Goal: Task Accomplishment & Management: Manage account settings

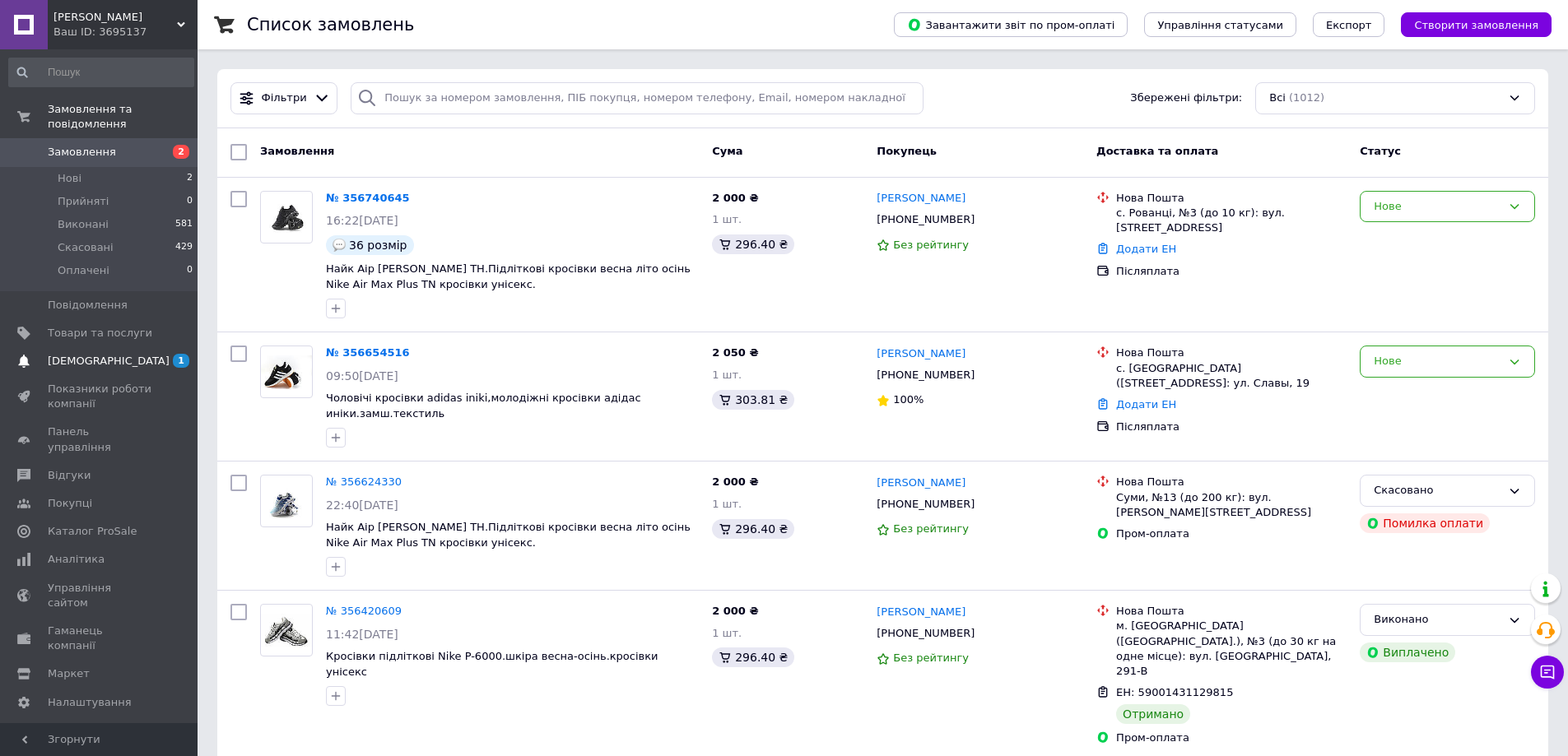
click at [72, 354] on span "[DEMOGRAPHIC_DATA]" at bounding box center [109, 361] width 122 height 15
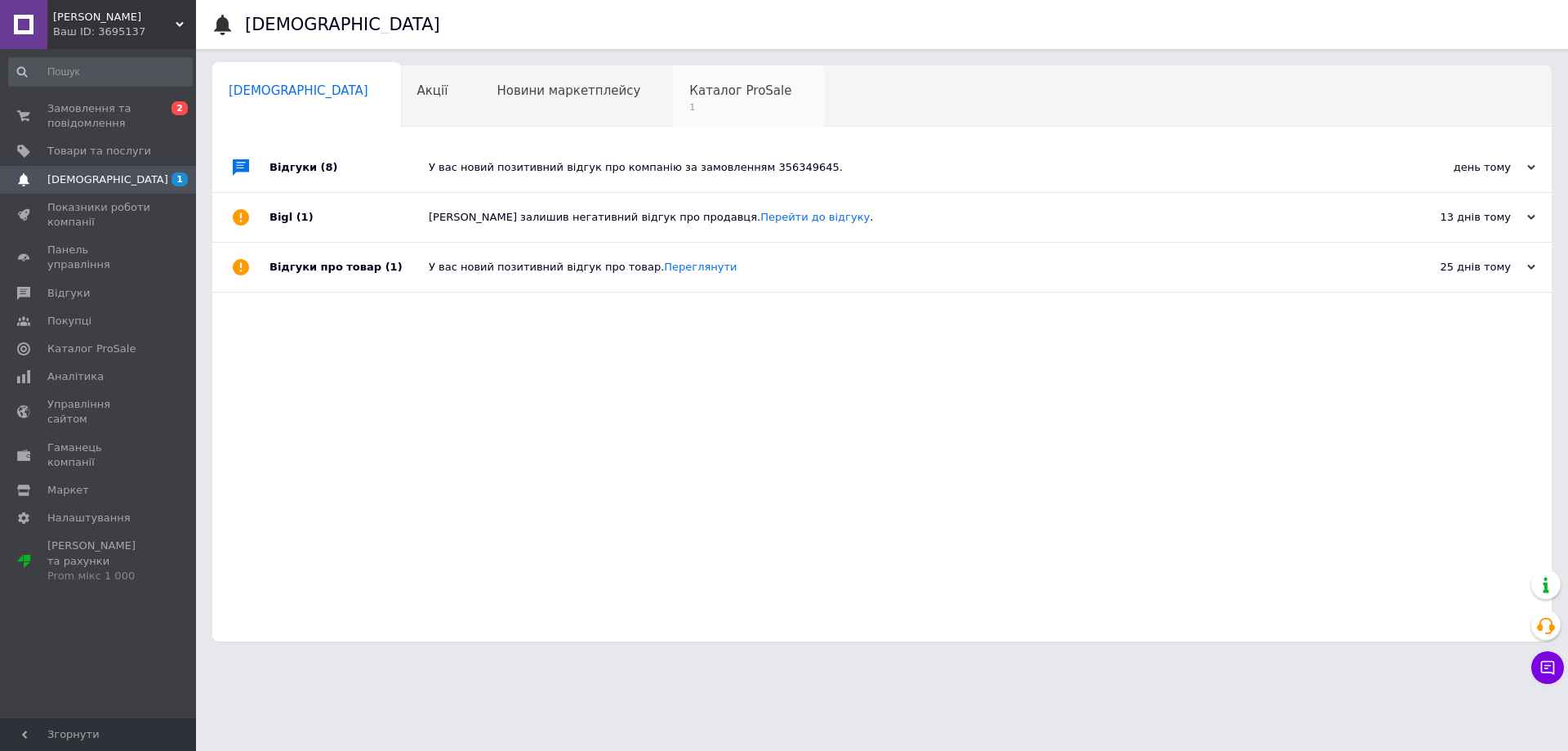
click at [689, 102] on span "1" at bounding box center [740, 108] width 102 height 13
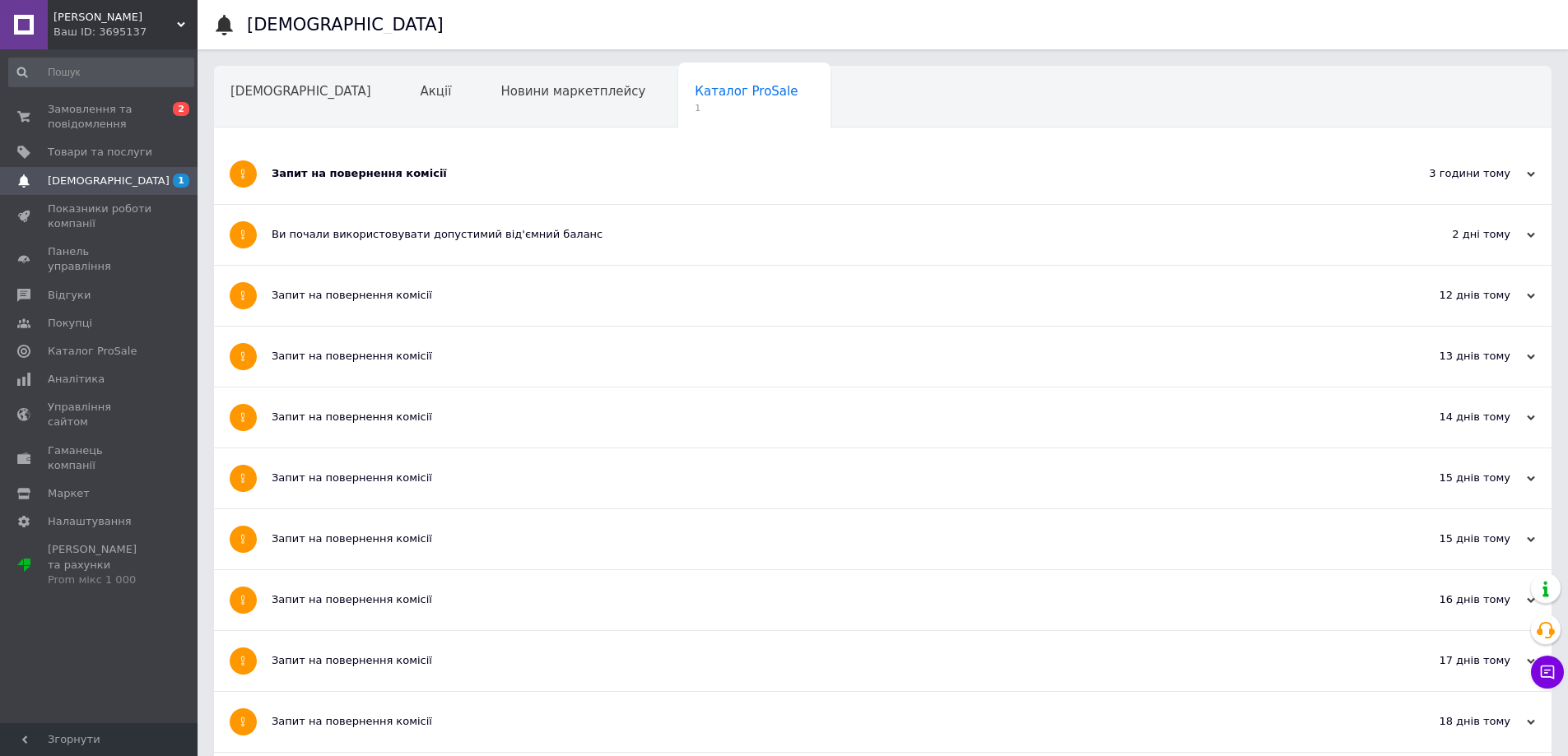
click at [411, 182] on div "Запит на повернення комісії" at bounding box center [821, 174] width 1099 height 60
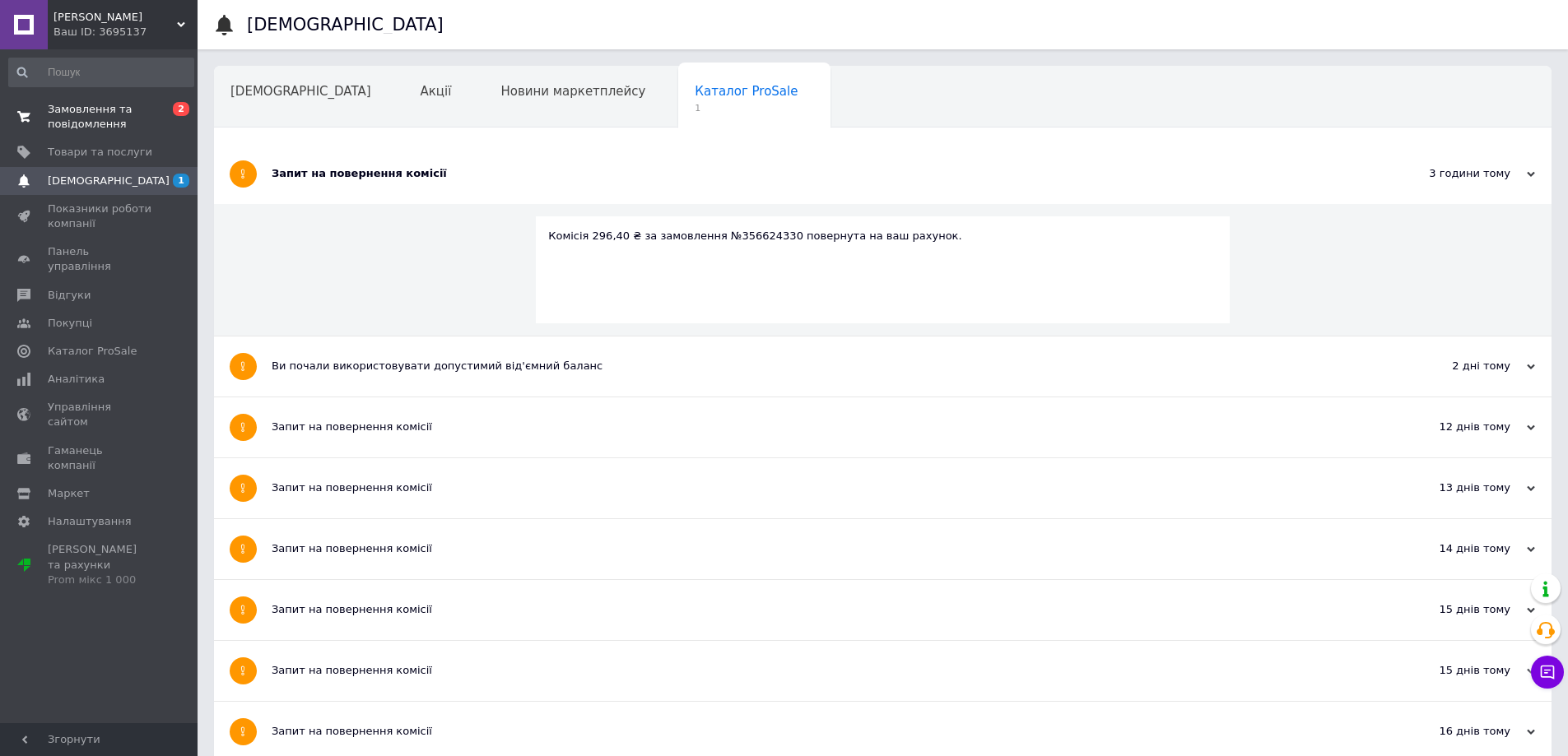
click at [89, 113] on span "Замовлення та повідомлення" at bounding box center [100, 117] width 104 height 30
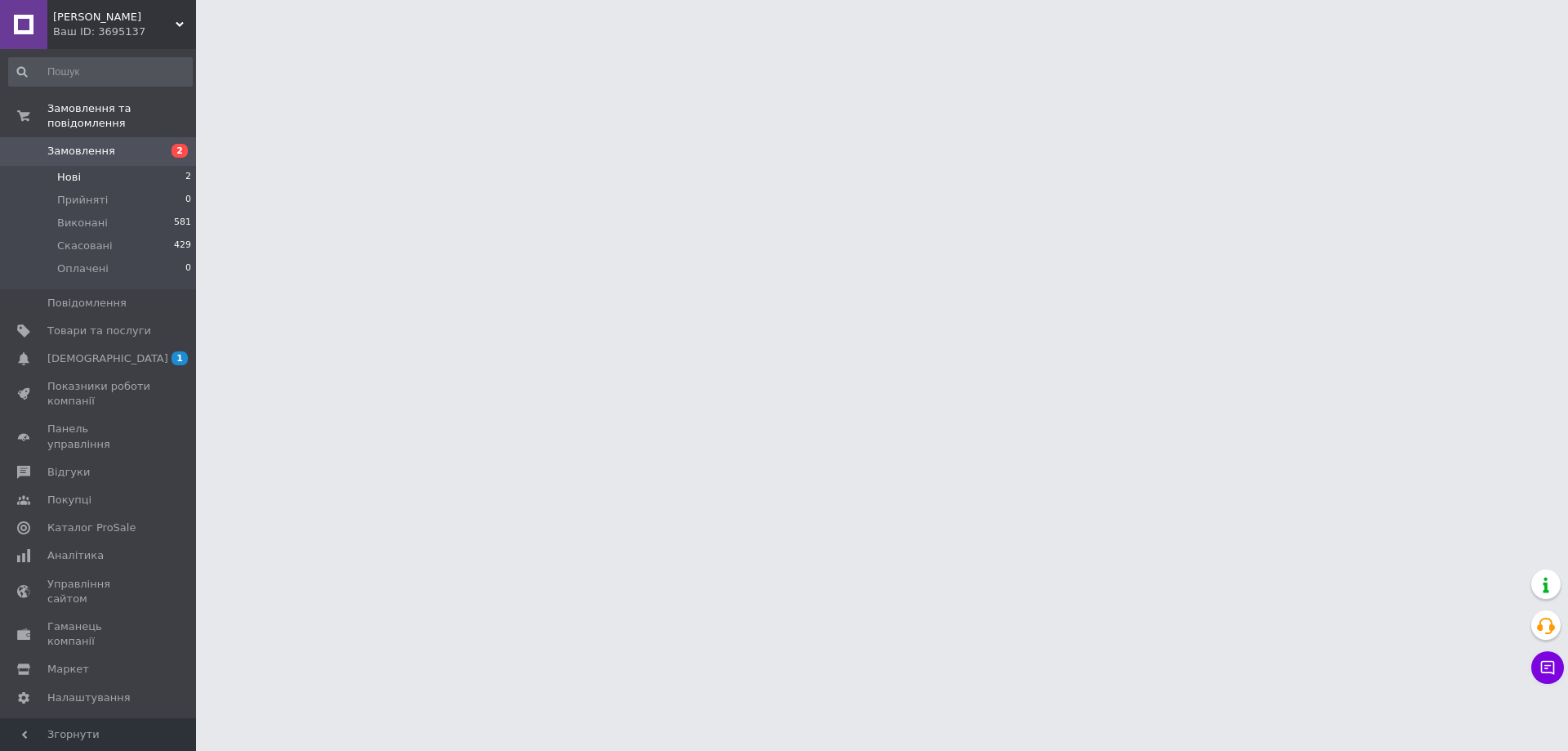
click at [71, 170] on span "Нові" at bounding box center [69, 177] width 23 height 14
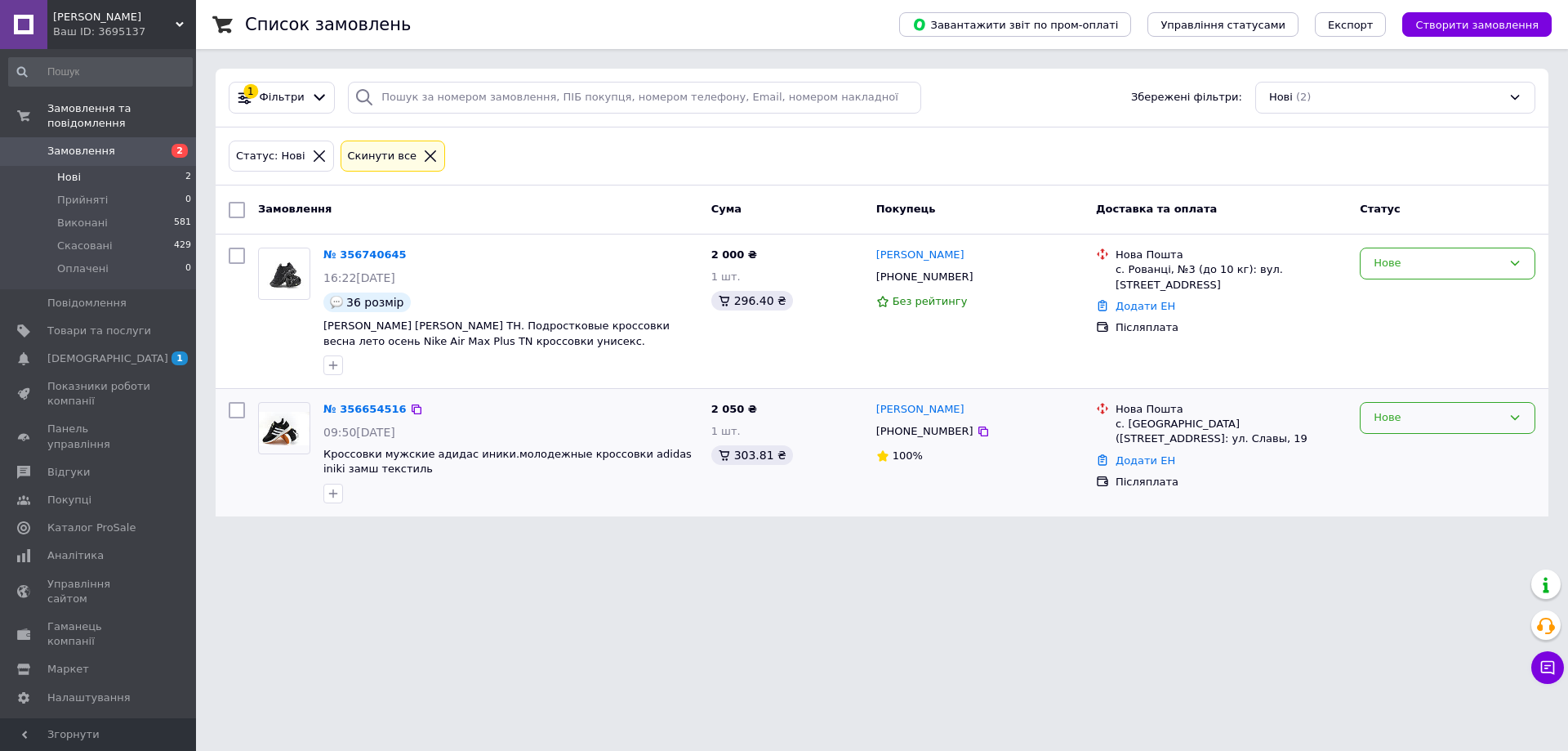
click at [1516, 416] on icon at bounding box center [1515, 417] width 14 height 14
click at [1394, 451] on li "Прийнято" at bounding box center [1447, 453] width 174 height 31
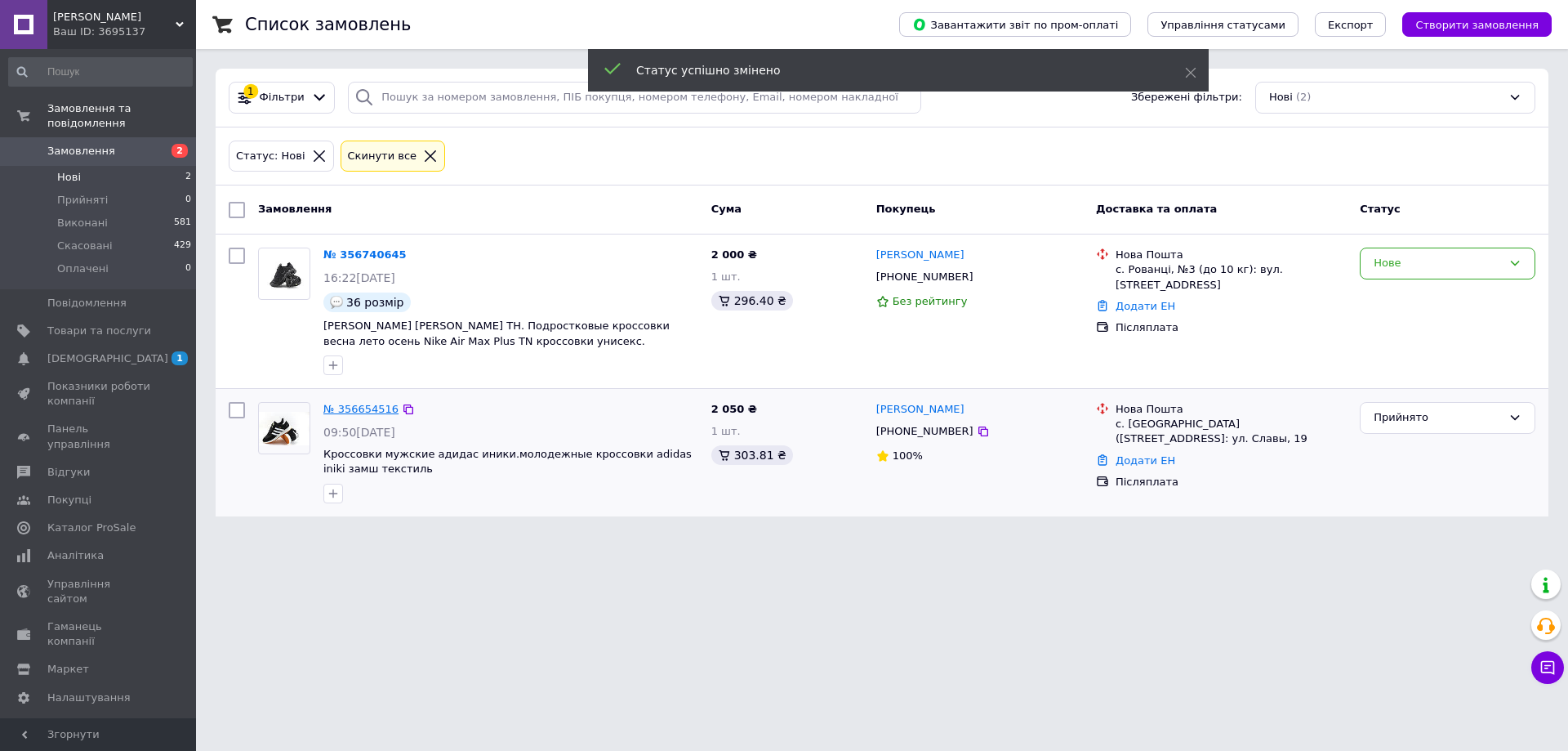
click at [342, 411] on link "№ 356654516" at bounding box center [360, 409] width 75 height 13
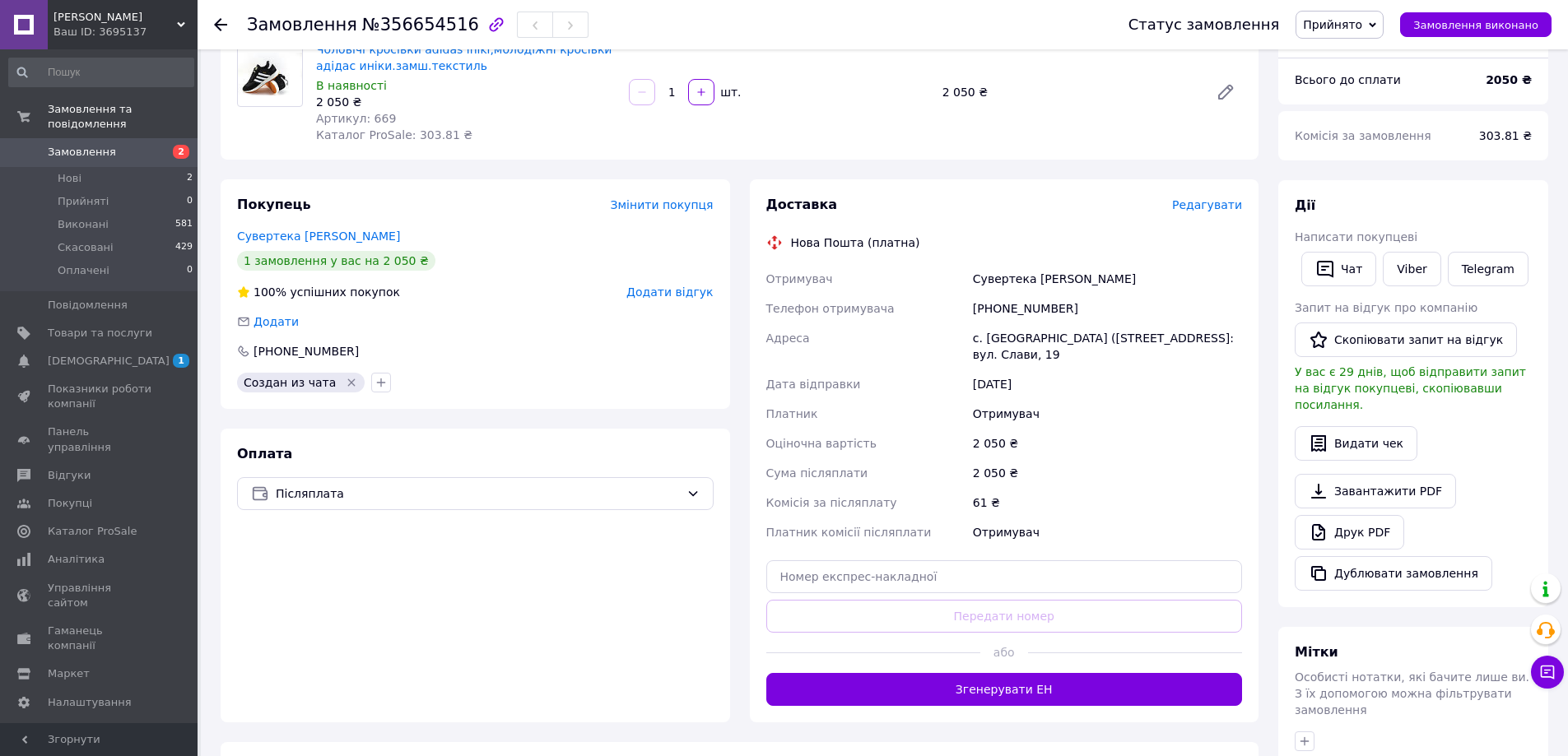
scroll to position [165, 0]
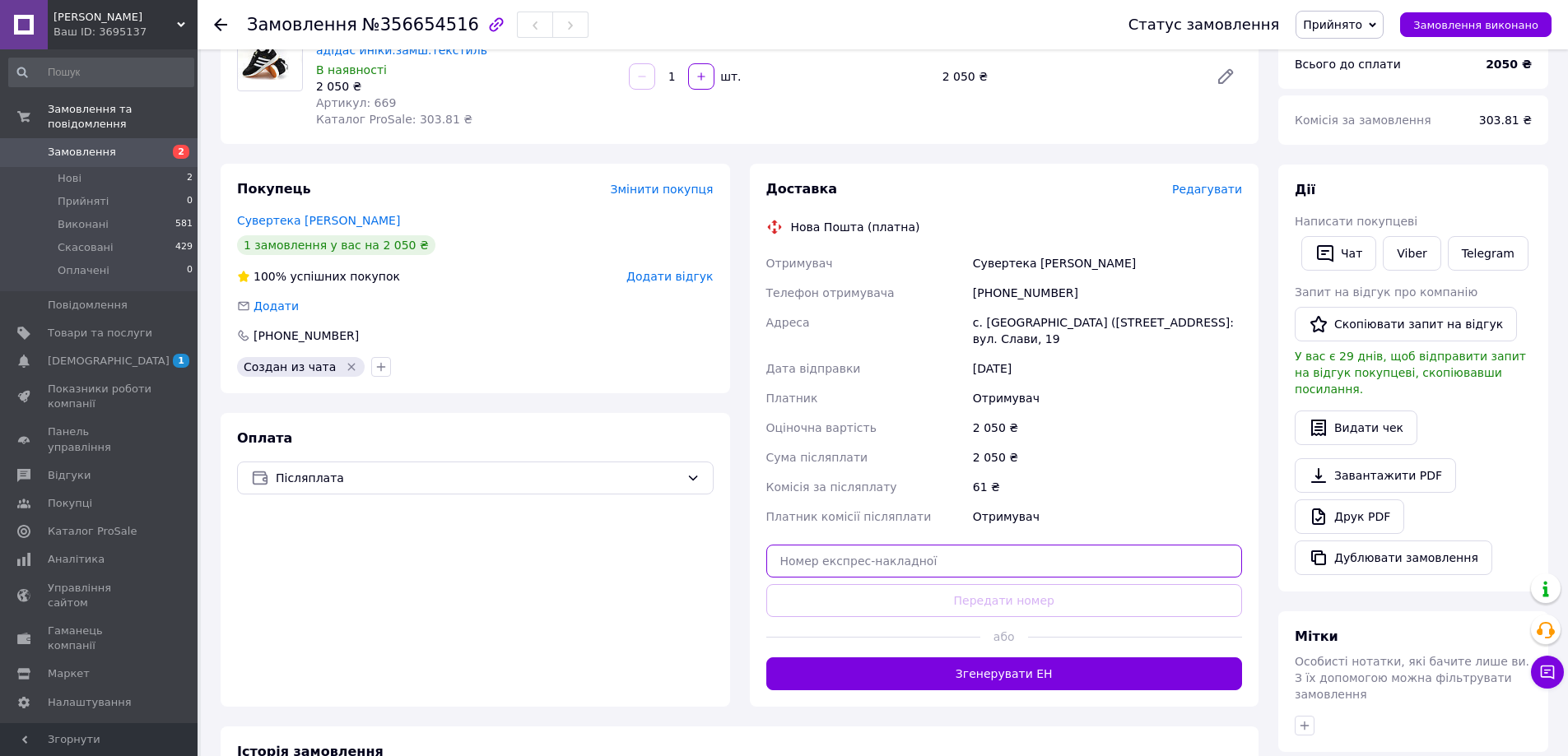
click at [794, 564] on input "text" at bounding box center [1004, 561] width 476 height 33
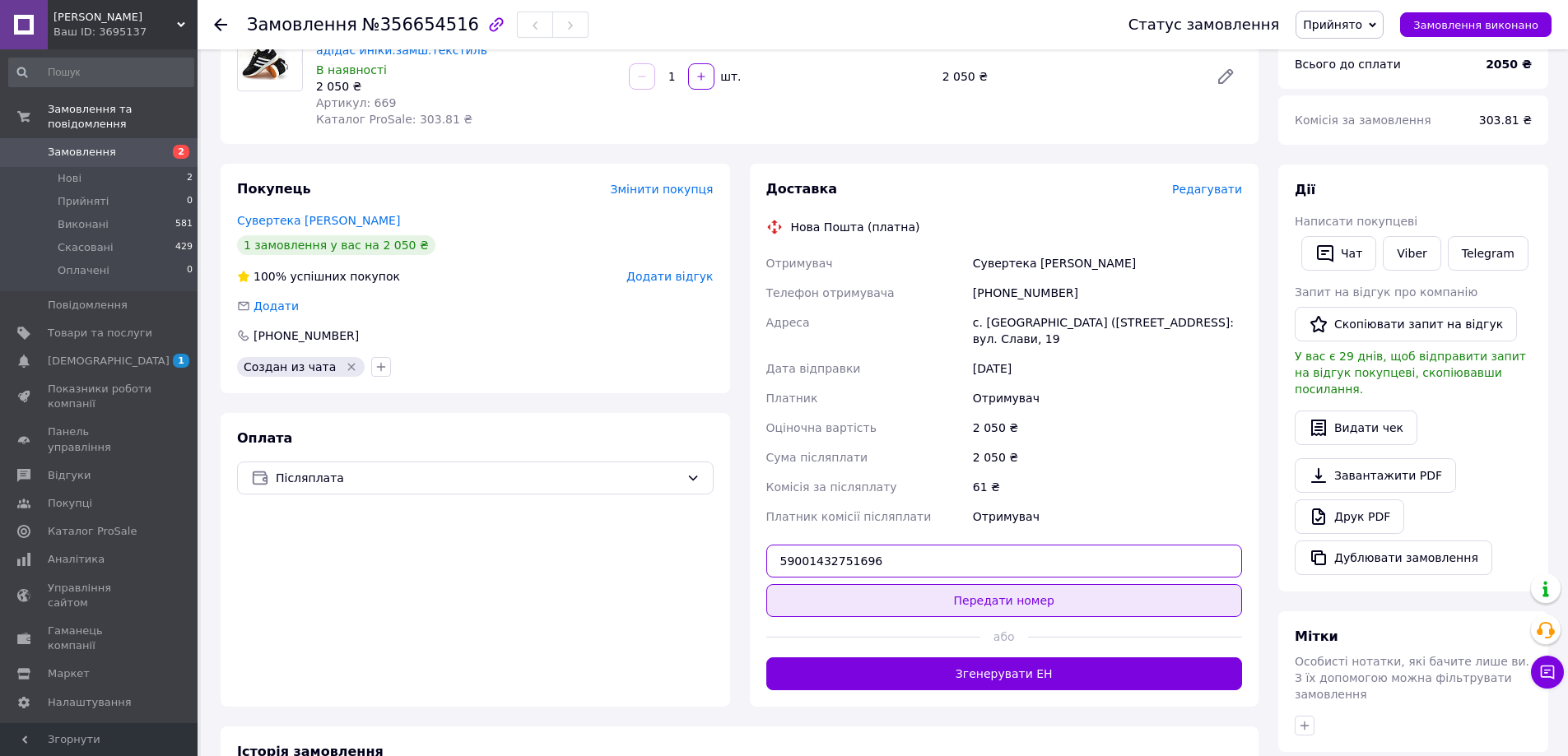
type input "59001432751696"
click at [816, 616] on button "Передати номер" at bounding box center [1004, 600] width 476 height 33
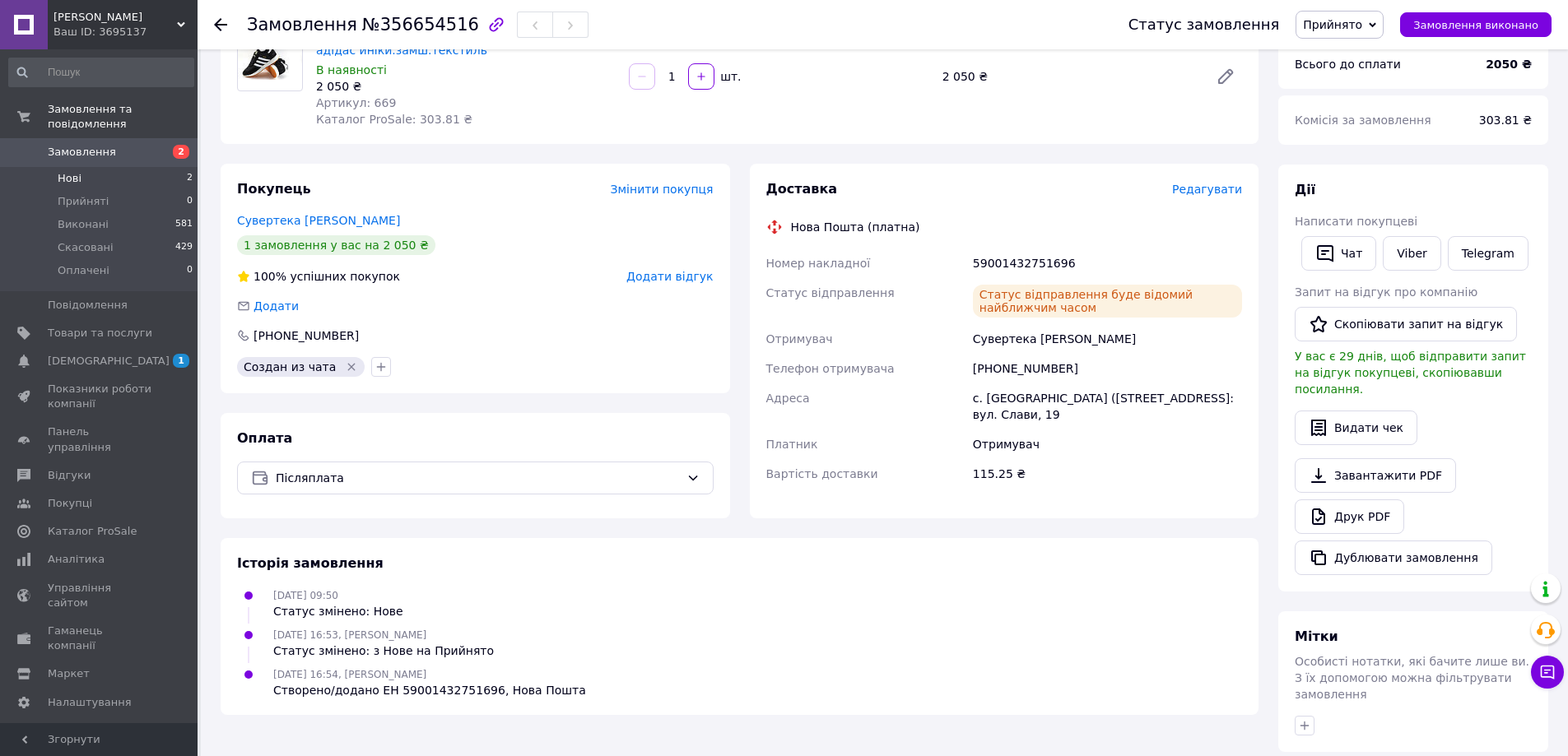
click at [66, 171] on span "Нові" at bounding box center [70, 179] width 24 height 15
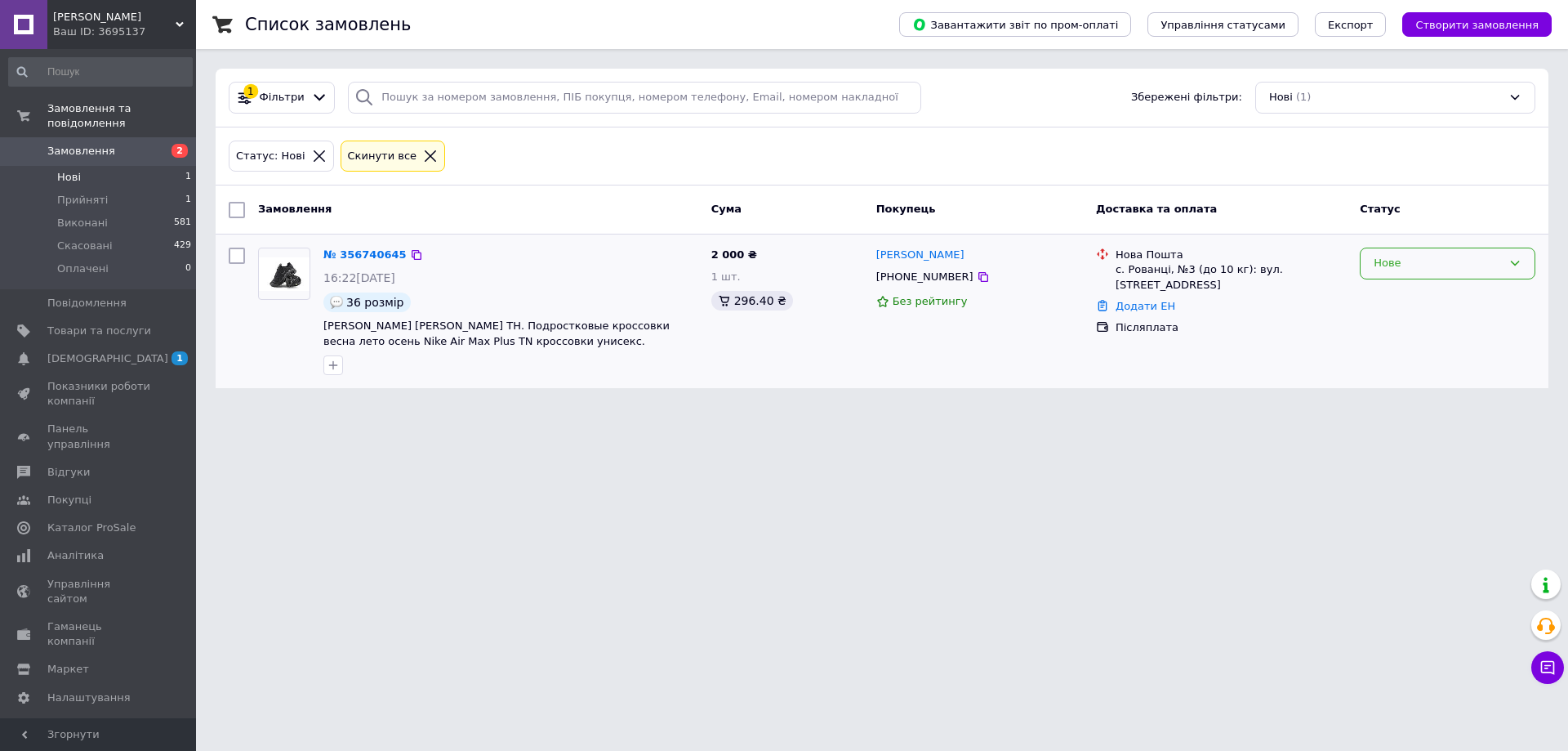
click at [1510, 266] on icon at bounding box center [1515, 263] width 14 height 14
click at [1389, 296] on li "Прийнято" at bounding box center [1447, 298] width 174 height 31
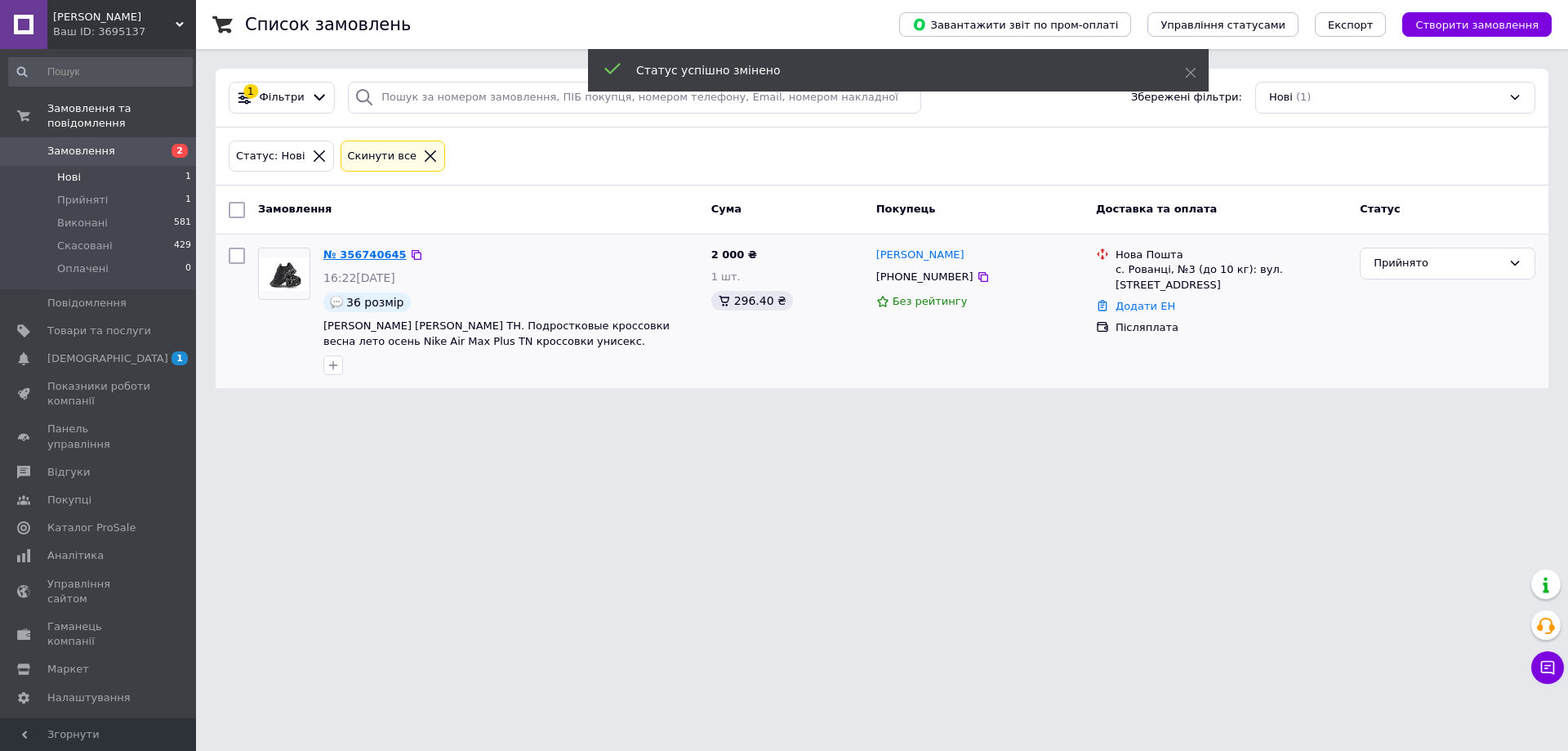
click at [331, 257] on link "№ 356740645" at bounding box center [365, 255] width 84 height 13
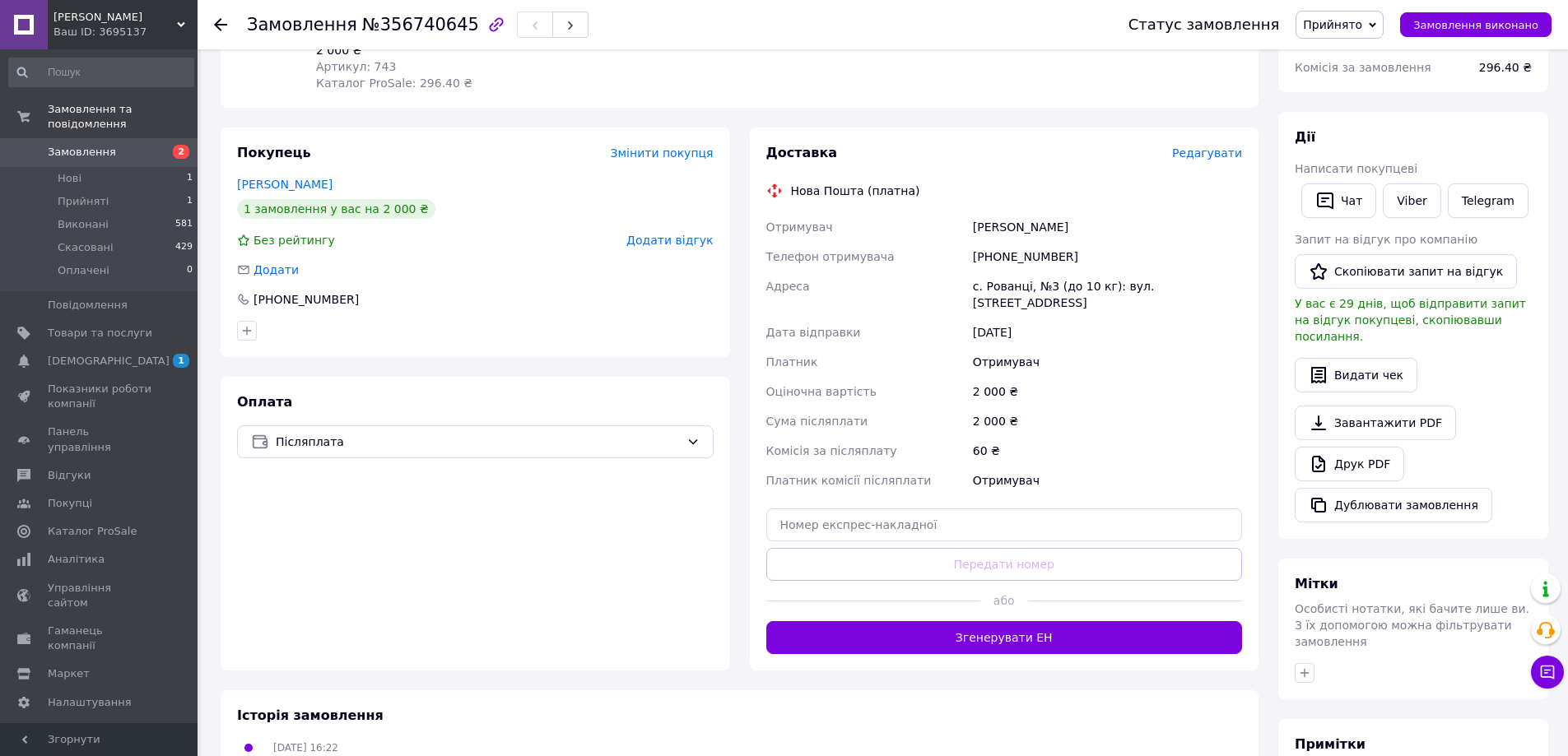
scroll to position [247, 0]
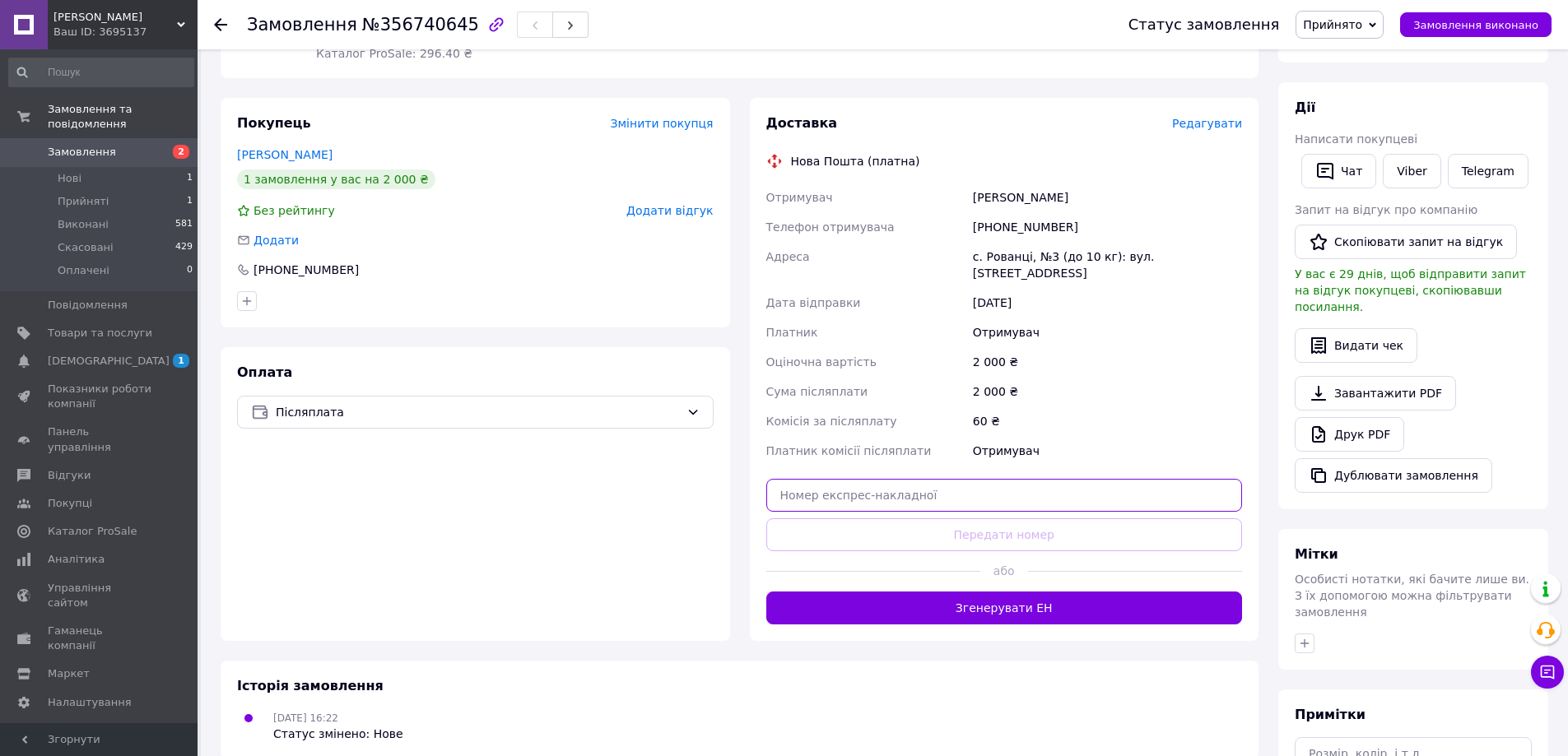
click at [843, 479] on input "text" at bounding box center [1004, 495] width 476 height 33
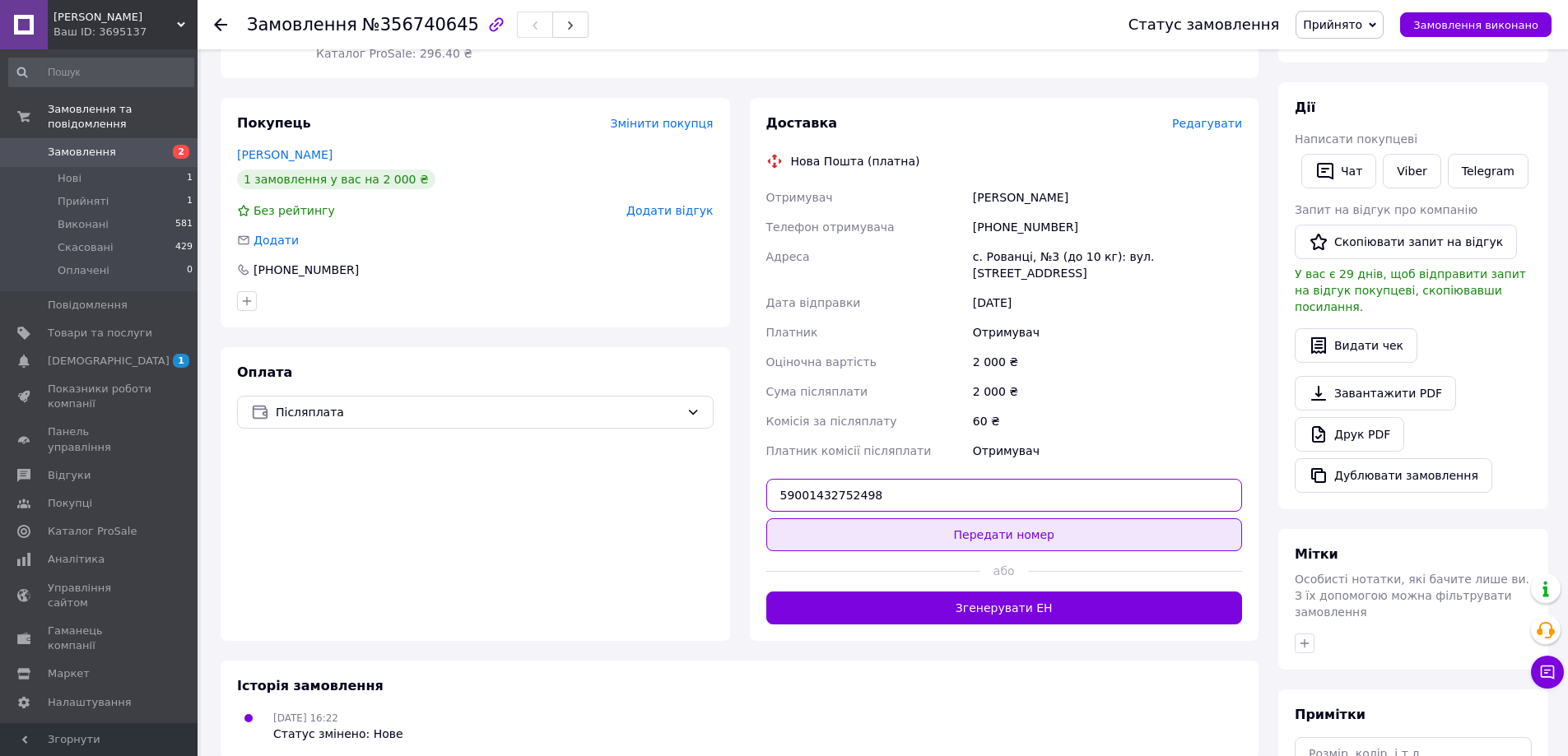
type input "59001432752498"
click at [877, 519] on button "Передати номер" at bounding box center [1004, 535] width 476 height 33
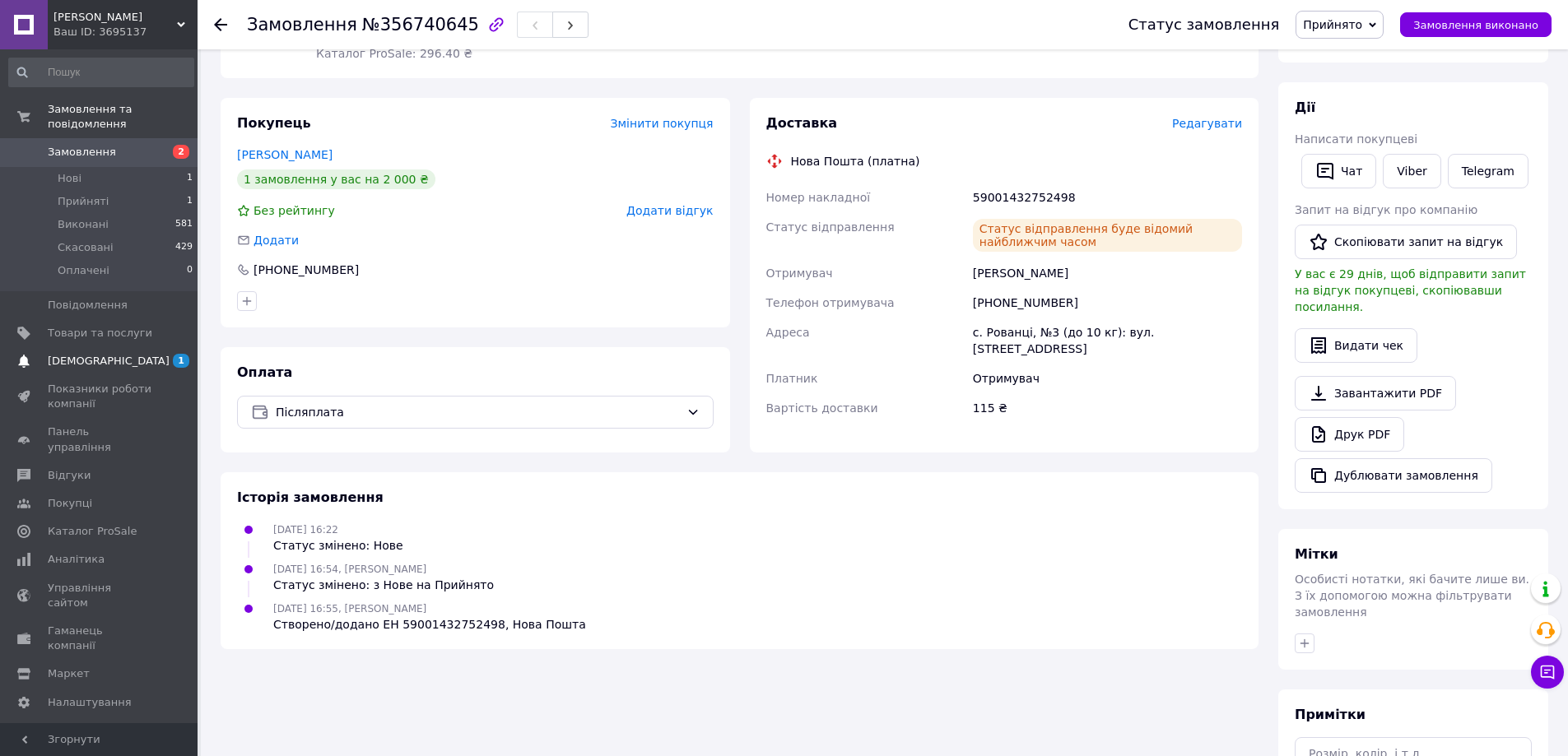
click at [54, 354] on span "[DEMOGRAPHIC_DATA]" at bounding box center [109, 361] width 122 height 15
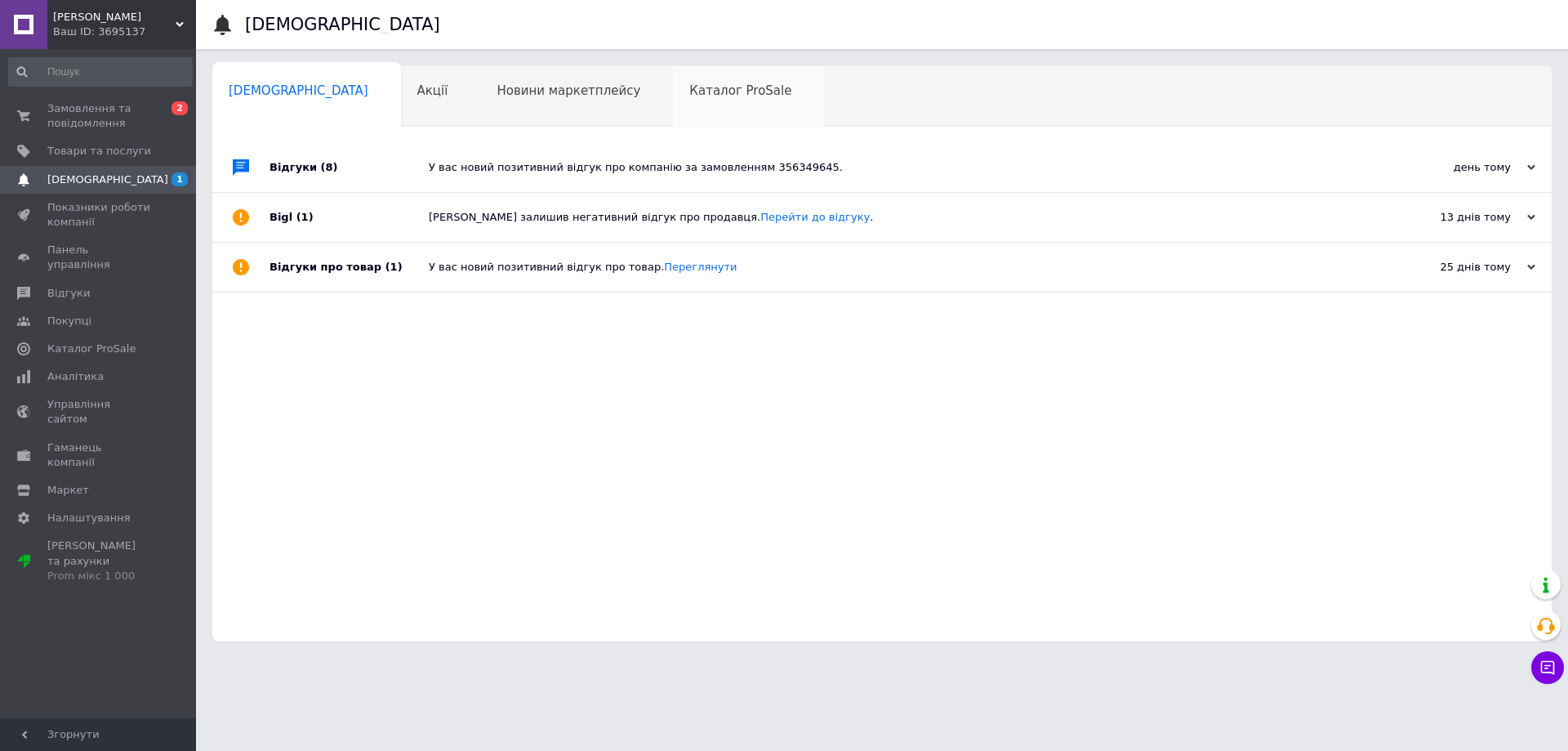
click at [689, 84] on span "Каталог ProSale" at bounding box center [740, 91] width 102 height 14
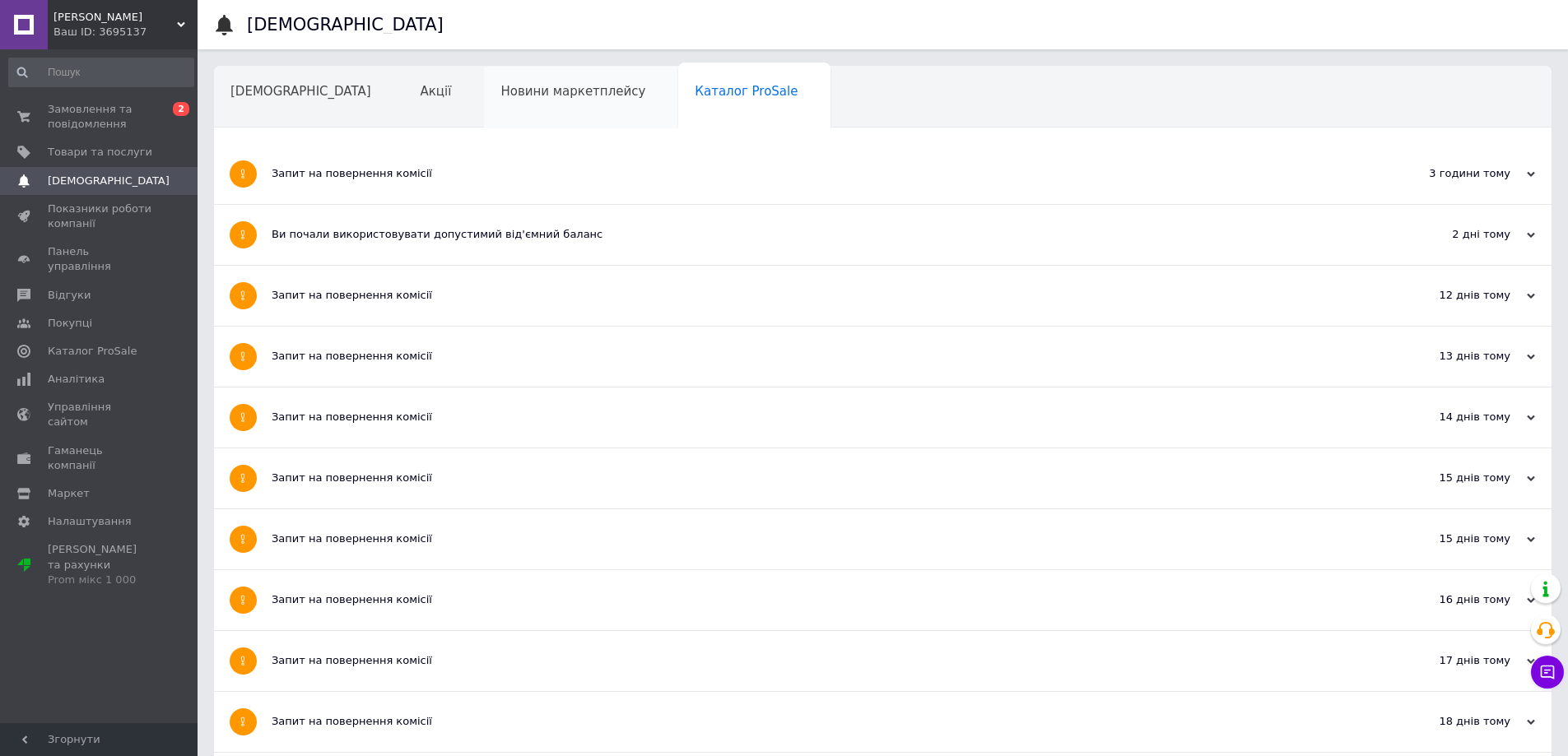
click at [514, 89] on span "Новини маркетплейсу" at bounding box center [573, 92] width 145 height 15
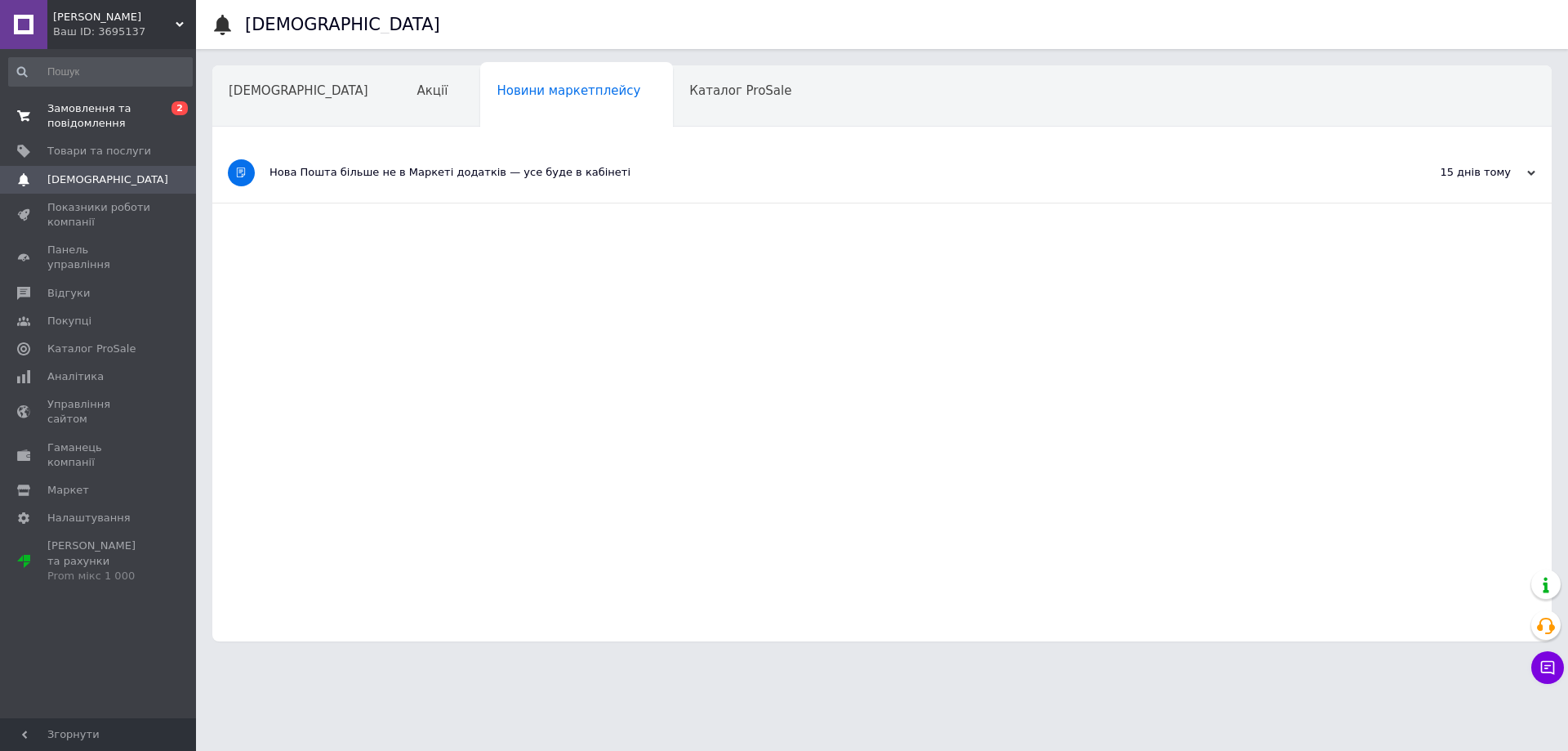
click at [73, 105] on span "Замовлення та повідомлення" at bounding box center [99, 116] width 104 height 30
